Goal: Task Accomplishment & Management: Manage account settings

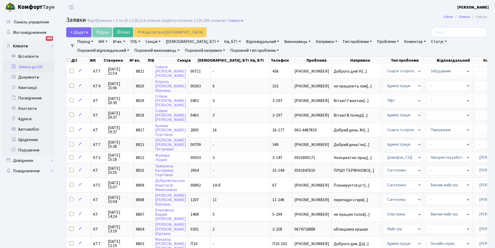
select select "25"
click at [28, 55] on link "Всі клієнти" at bounding box center [29, 56] width 52 height 10
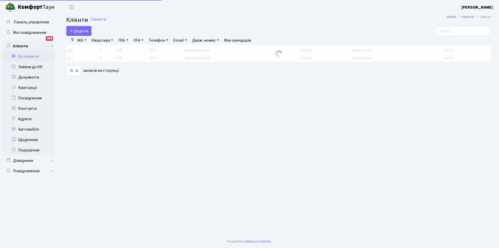
select select "25"
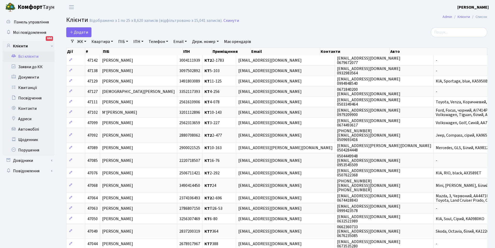
click at [109, 42] on link "Квартира" at bounding box center [102, 41] width 26 height 9
click at [104, 49] on input "text" at bounding box center [105, 52] width 30 height 10
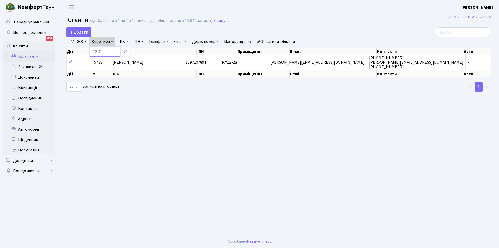
type input "12-43"
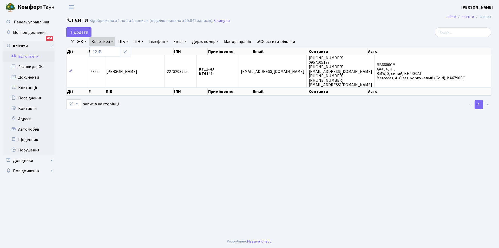
click at [282, 43] on link "Очистити фільтри" at bounding box center [275, 41] width 43 height 9
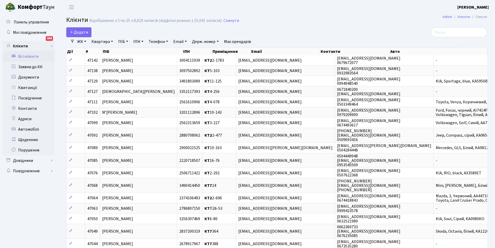
click at [29, 57] on link "Всі клієнти" at bounding box center [29, 56] width 52 height 10
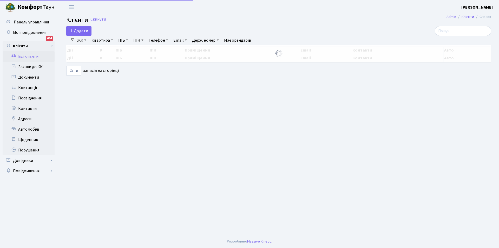
select select "25"
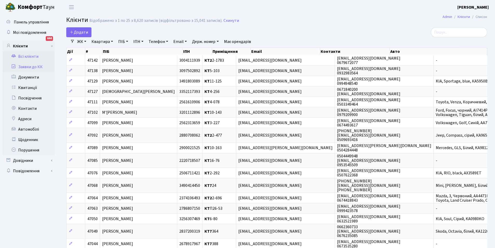
click at [31, 65] on link "Заявки до КК" at bounding box center [29, 67] width 52 height 10
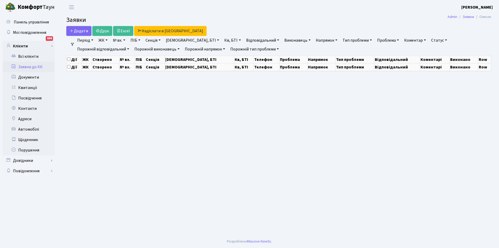
select select "25"
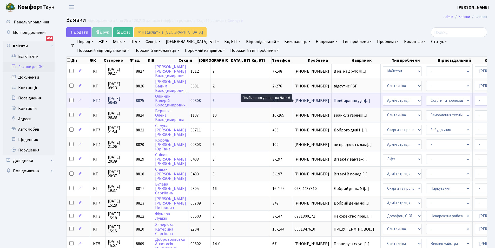
click at [334, 102] on span "Прибирання у дв[...]" at bounding box center [352, 101] width 36 height 6
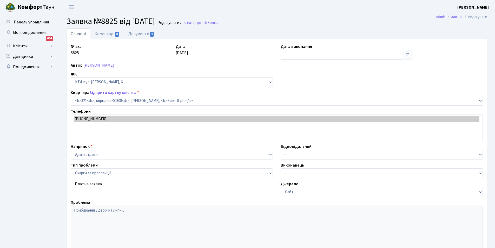
select select "17032"
select select "55"
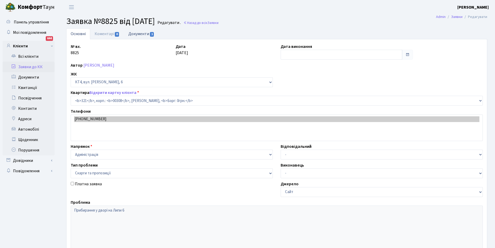
click at [141, 34] on link "Документи 1" at bounding box center [141, 33] width 35 height 11
select select "25"
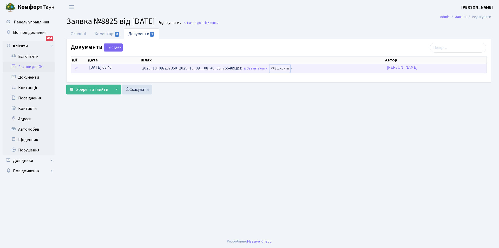
click at [286, 68] on link "Відкрити" at bounding box center [279, 68] width 21 height 8
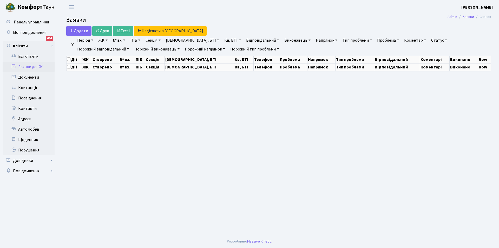
select select "25"
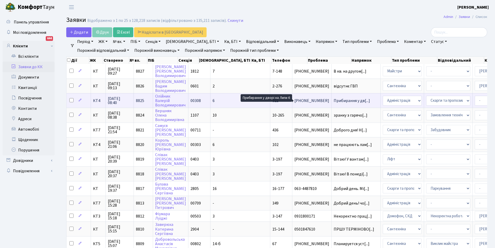
click at [334, 100] on span "Прибирання у дв[...]" at bounding box center [352, 101] width 36 height 6
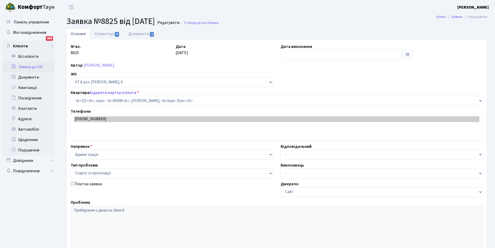
select select "17032"
select select "55"
click at [137, 34] on link "Документи 1" at bounding box center [141, 33] width 35 height 11
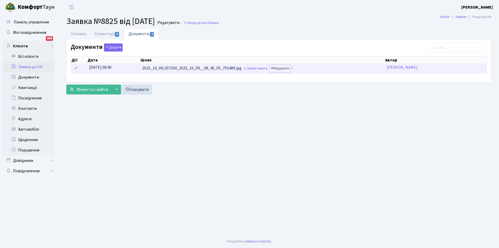
click at [283, 69] on link "Відкрити" at bounding box center [279, 68] width 21 height 8
